Goal: Task Accomplishment & Management: Complete application form

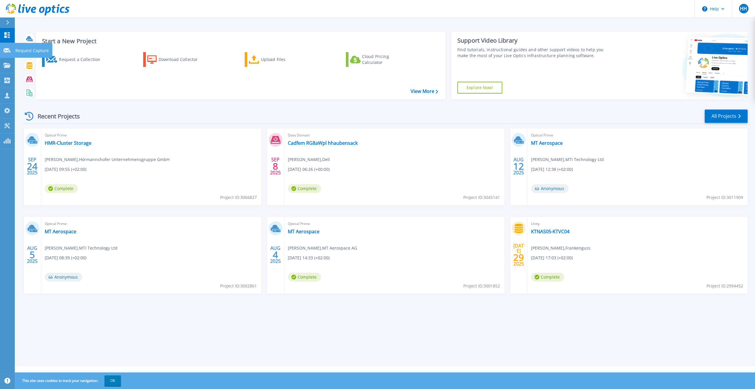
click at [23, 52] on p "Request Capture" at bounding box center [31, 50] width 33 height 15
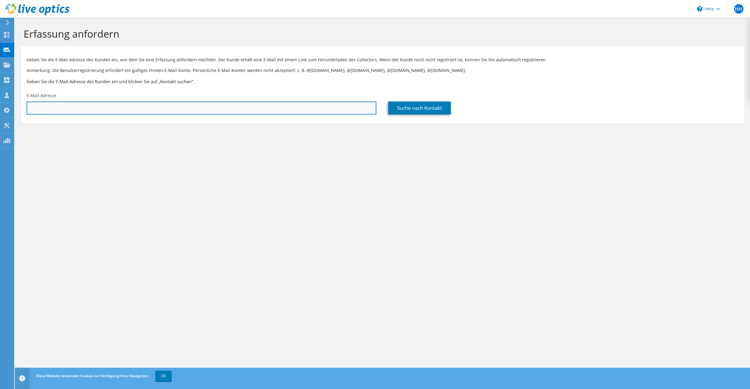
click at [129, 106] on input "text" at bounding box center [202, 107] width 350 height 13
type input "[PERSON_NAME][EMAIL_ADDRESS][DOMAIN_NAME]"
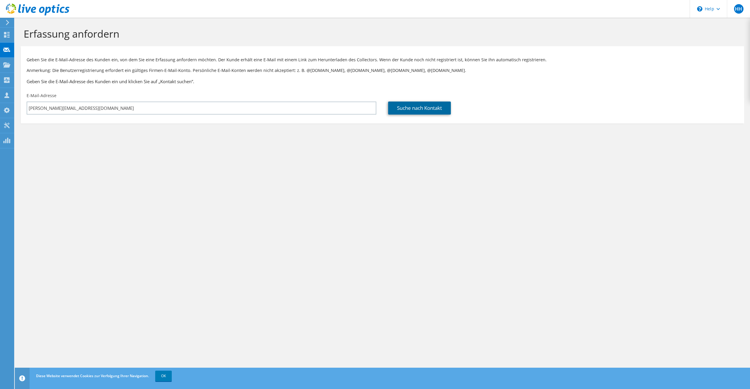
click at [416, 106] on link "Suche nach Kontakt" at bounding box center [419, 107] width 63 height 13
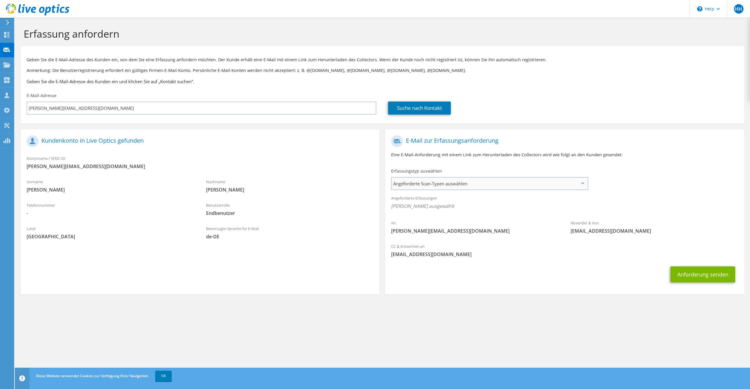
click at [445, 183] on span "Angeforderte Scan-Typen auswählen" at bounding box center [489, 183] width 195 height 12
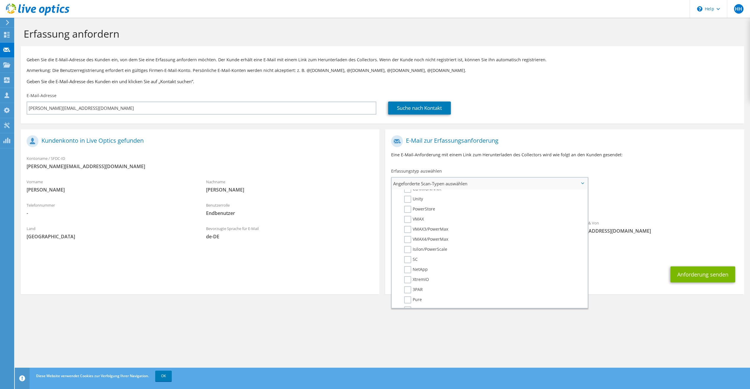
scroll to position [118, 0]
click at [407, 206] on label "PowerStore" at bounding box center [419, 206] width 31 height 7
click at [0, 0] on input "PowerStore" at bounding box center [0, 0] width 0 height 0
click at [687, 277] on button "Anforderung senden" at bounding box center [703, 276] width 65 height 16
